Goal: Task Accomplishment & Management: Use online tool/utility

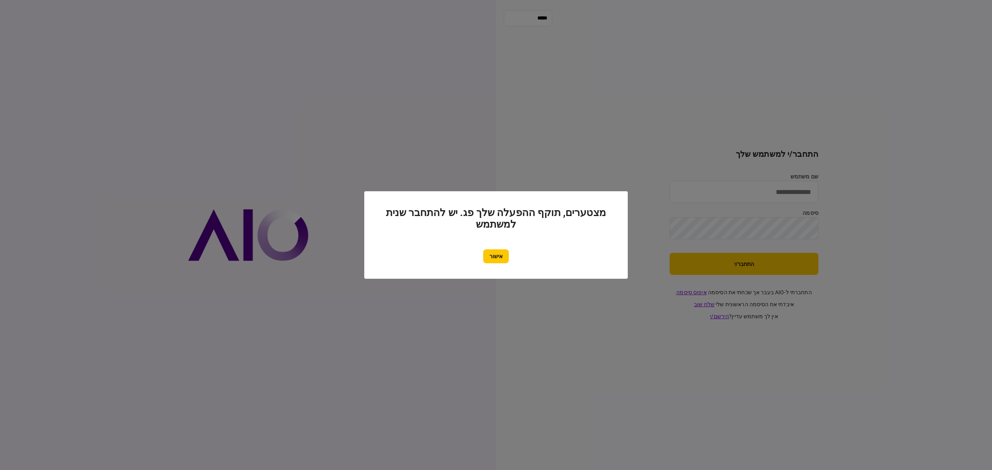
type input "**********"
click at [486, 256] on button "אישור" at bounding box center [496, 257] width 26 height 14
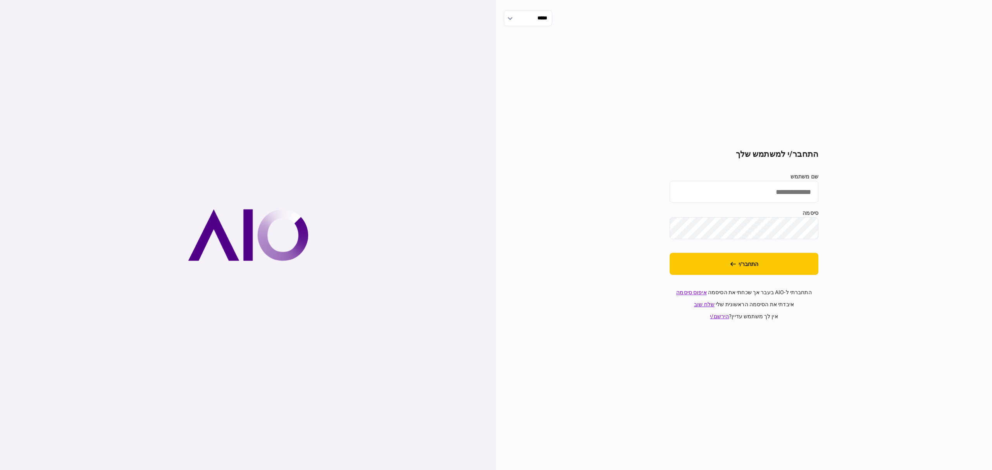
type input "**********"
click at [786, 270] on button "התחבר/י" at bounding box center [744, 264] width 149 height 22
